Goal: Task Accomplishment & Management: Manage account settings

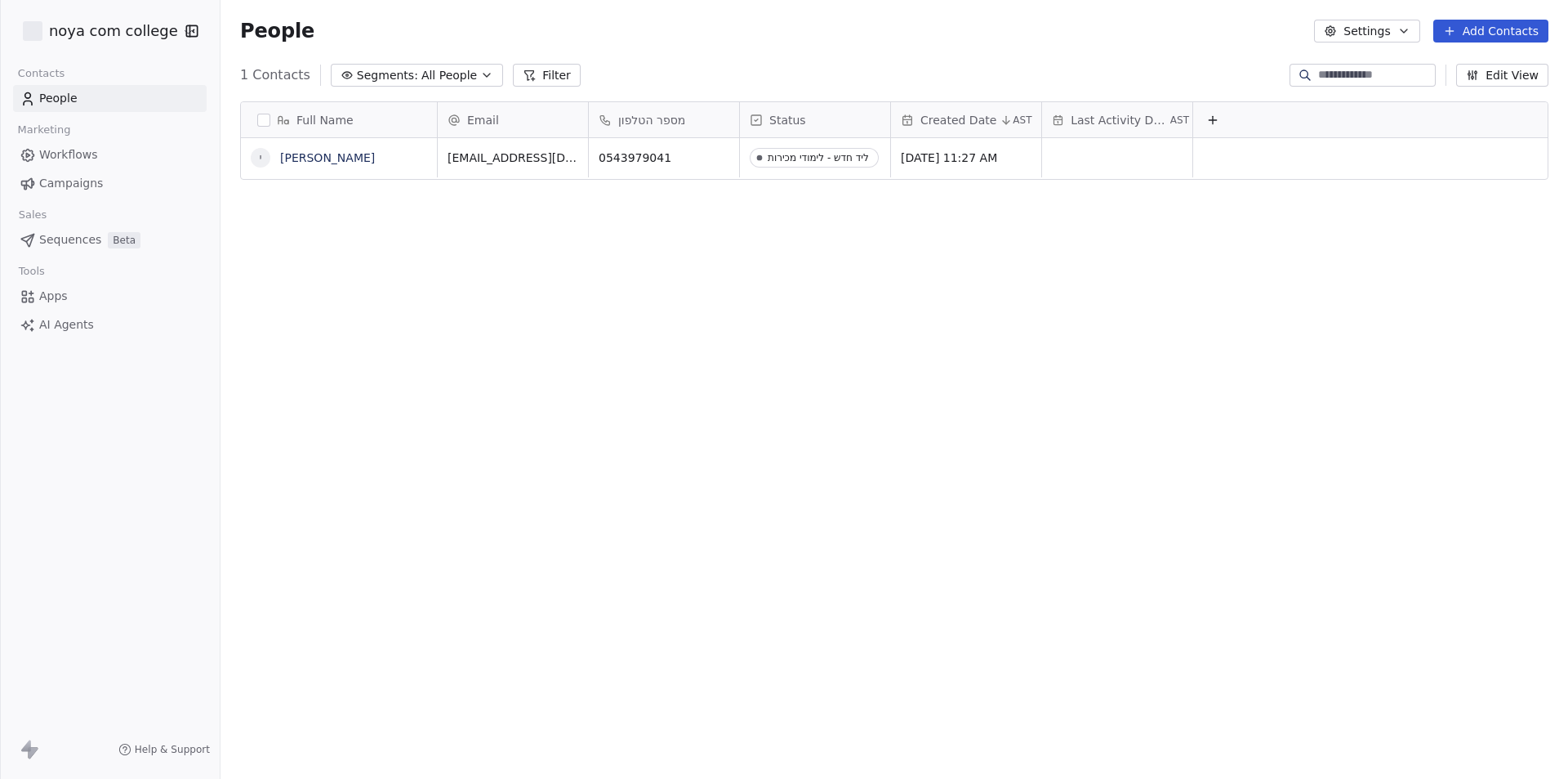
scroll to position [672, 1335]
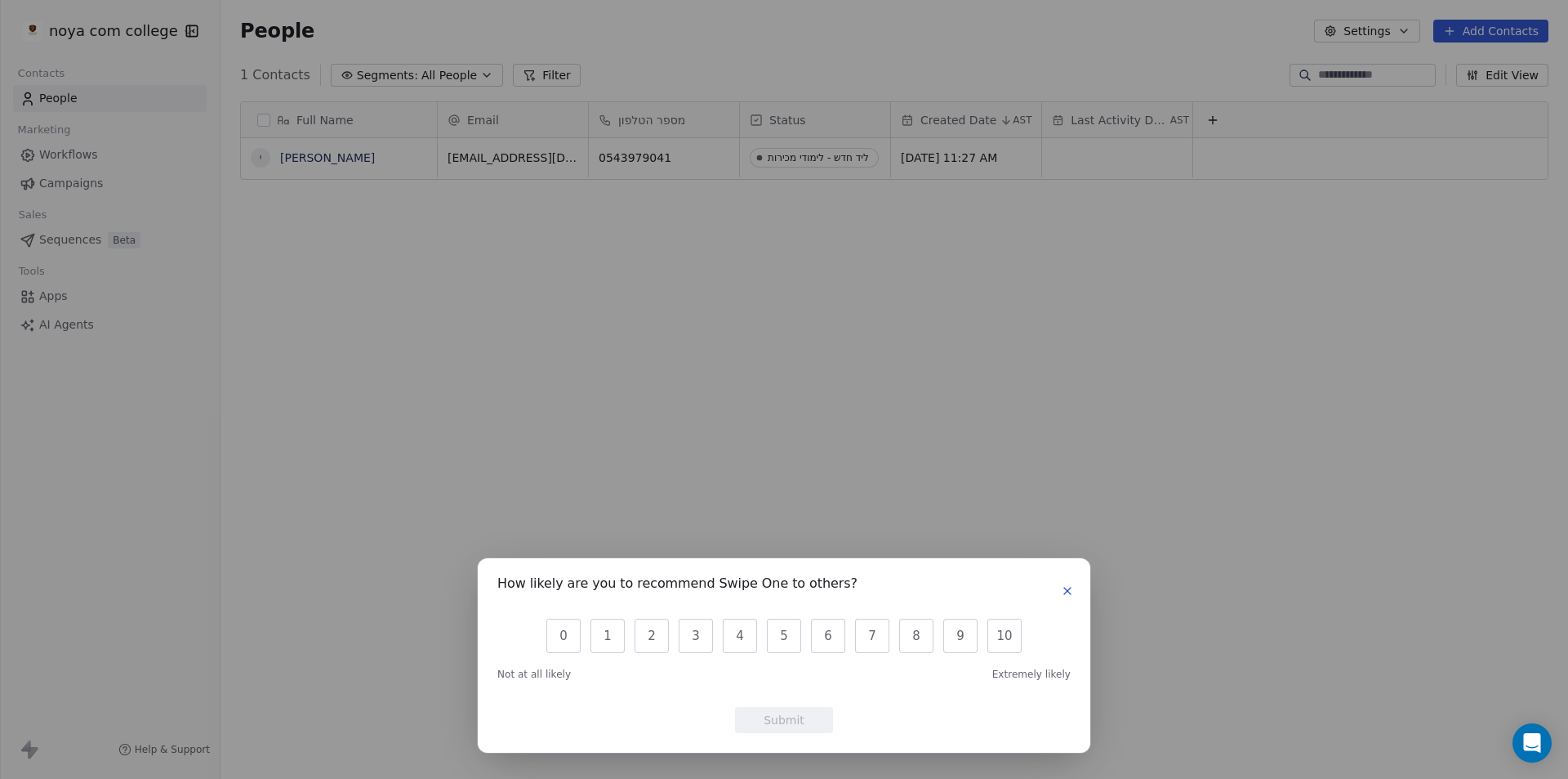
click at [1067, 597] on button "button" at bounding box center [1067, 590] width 19 height 19
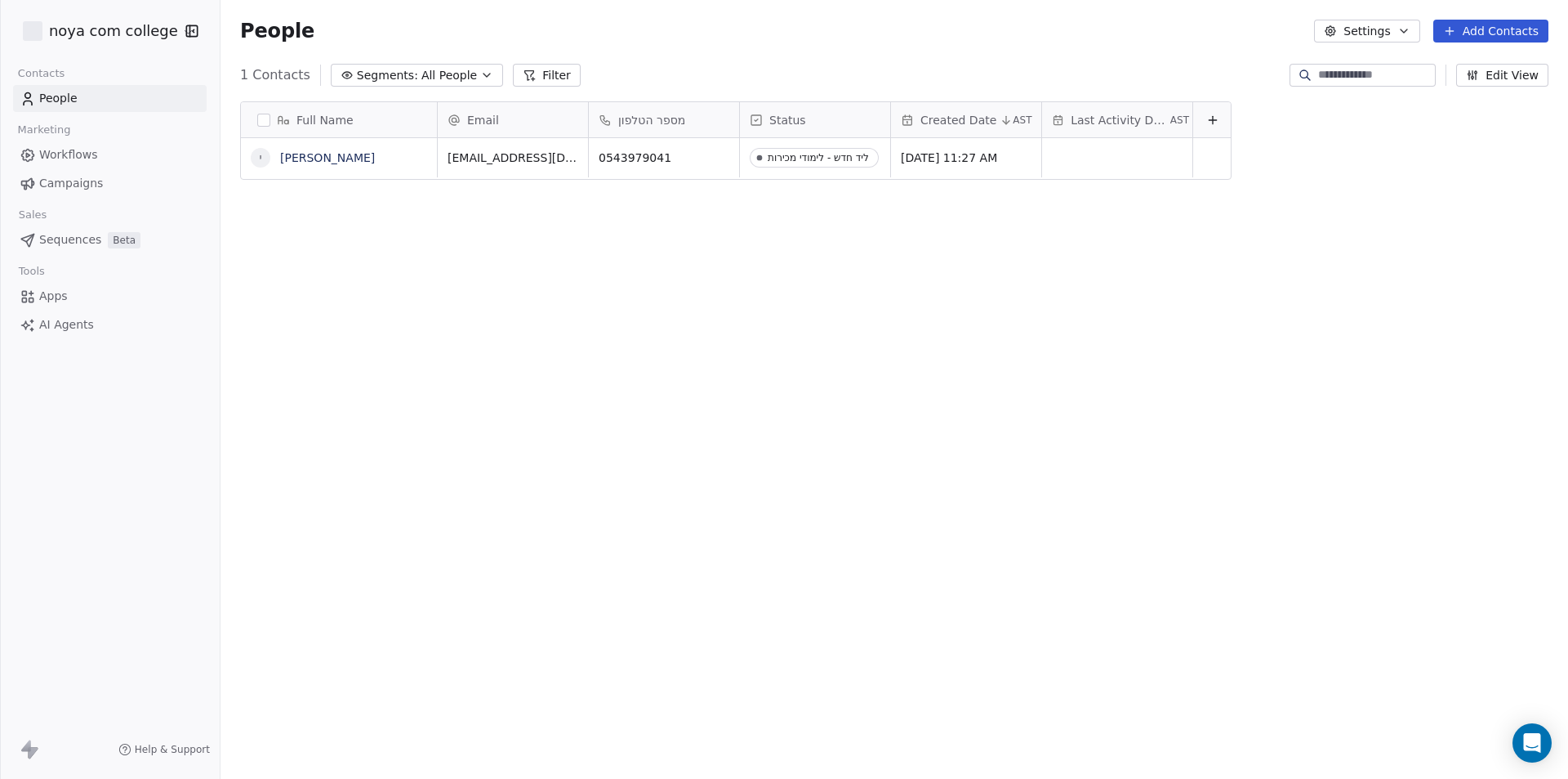
scroll to position [672, 1335]
click at [1486, 40] on button "Add Contacts" at bounding box center [1490, 31] width 116 height 23
click at [1486, 70] on span "Create new contact" at bounding box center [1498, 66] width 112 height 17
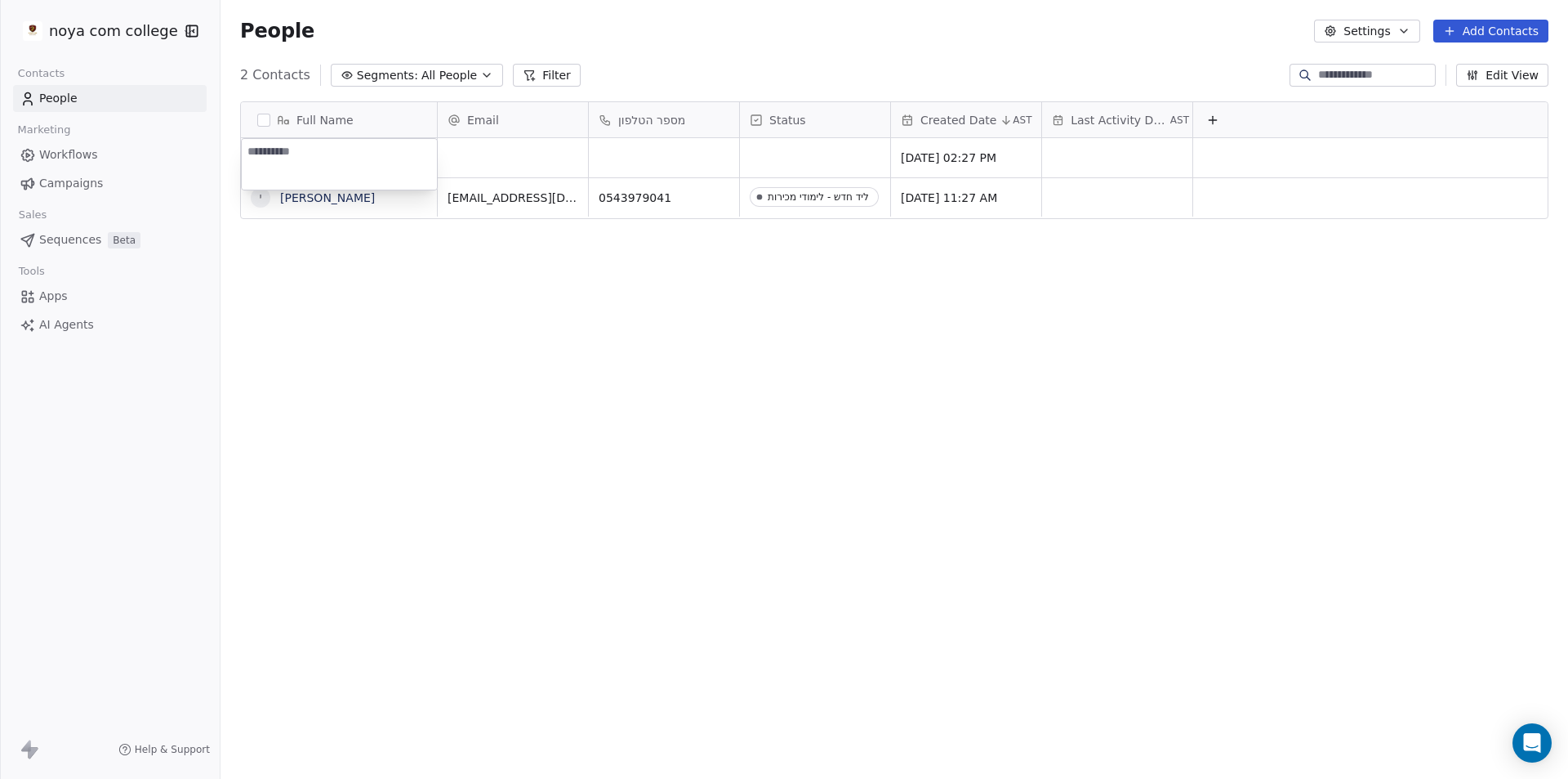
click at [1464, 158] on html "noya com college Contacts People Marketing Workflows Campaigns Sales Sequences …" at bounding box center [784, 389] width 1568 height 779
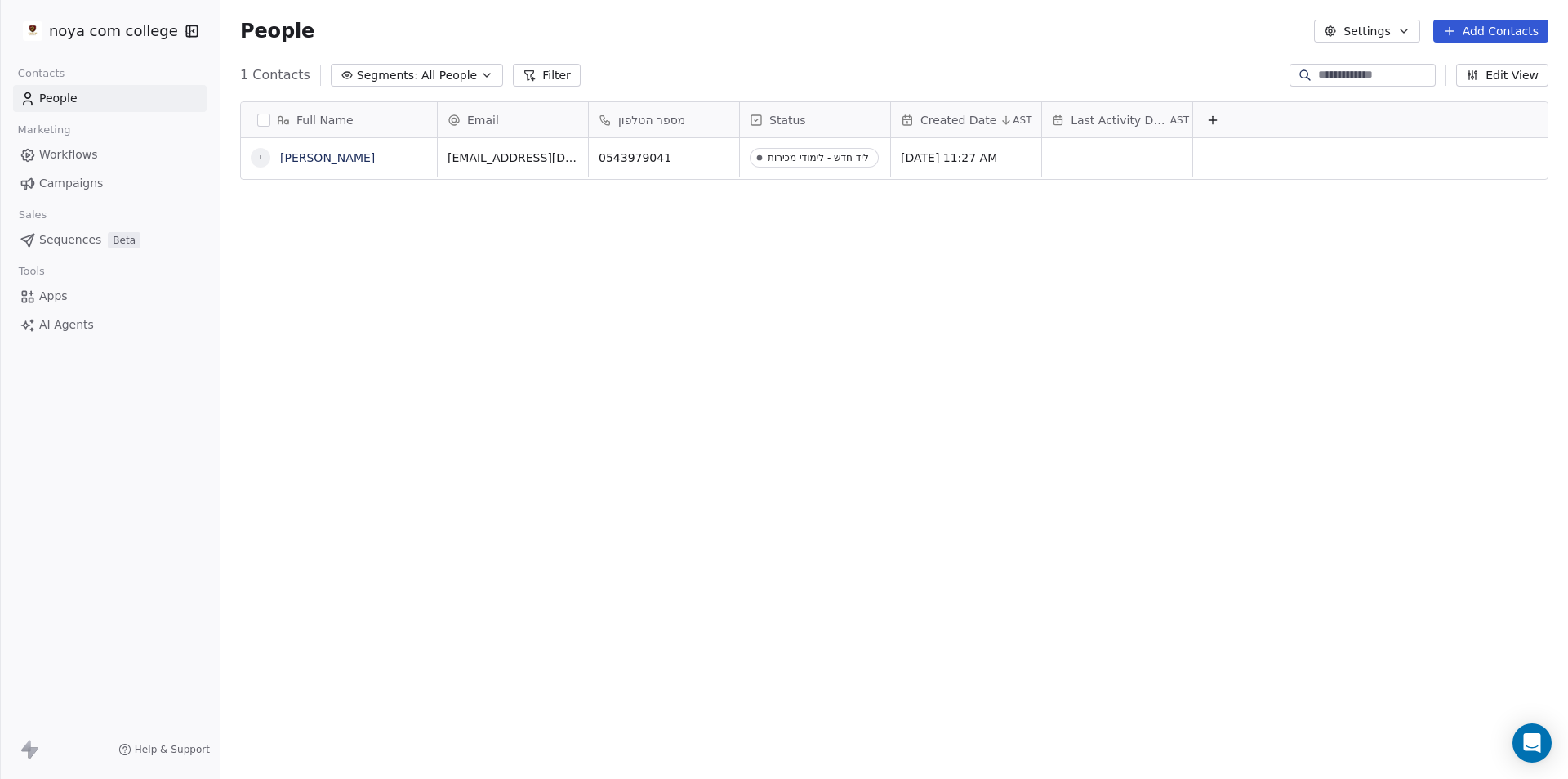
click at [943, 274] on div "Full Name י יוני אלמליח Email מספר הטלפון Status Created Date AST Last Activity…" at bounding box center [894, 431] width 1348 height 685
